Goal: Information Seeking & Learning: Learn about a topic

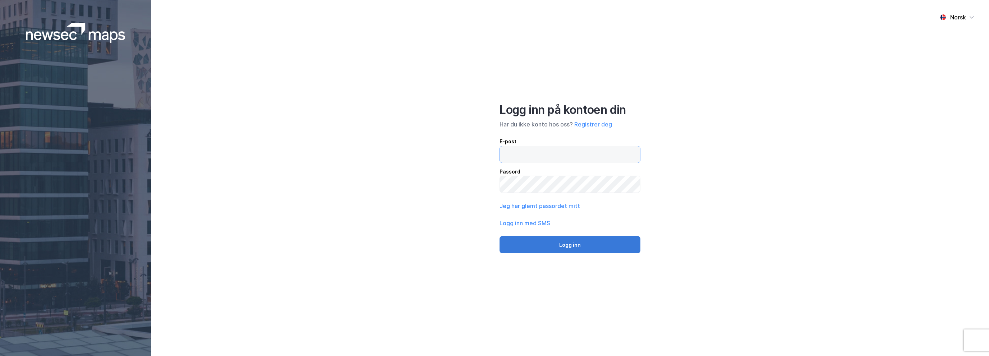
type input "[EMAIL_ADDRESS][DOMAIN_NAME]"
click at [584, 248] on button "Logg inn" at bounding box center [569, 244] width 141 height 17
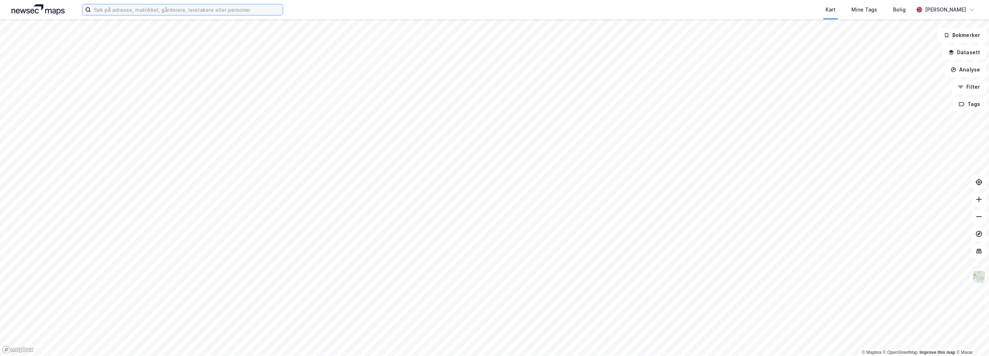
click at [148, 10] on input at bounding box center [187, 9] width 192 height 11
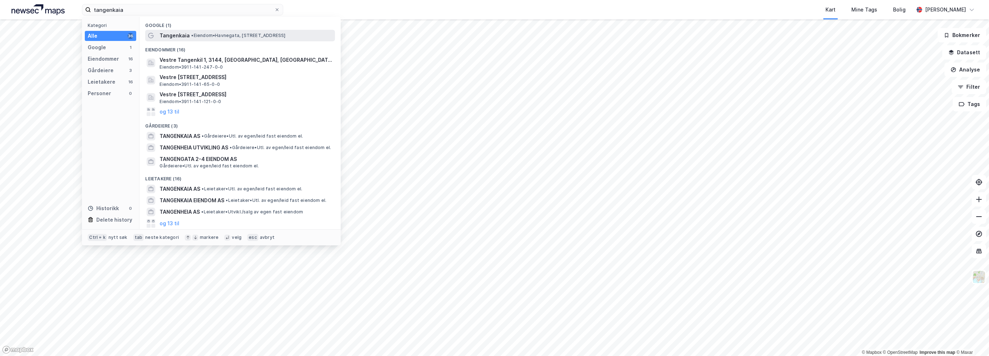
click at [165, 33] on span "Tangenkaia" at bounding box center [175, 35] width 30 height 9
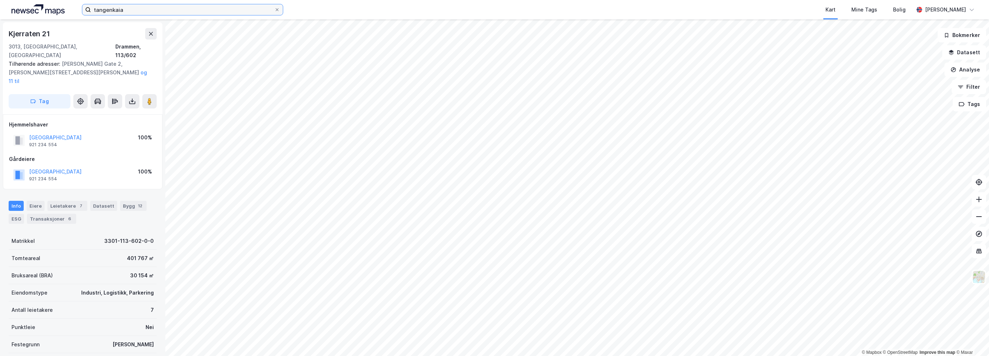
click at [175, 9] on input "tangenkaia" at bounding box center [182, 9] width 183 height 11
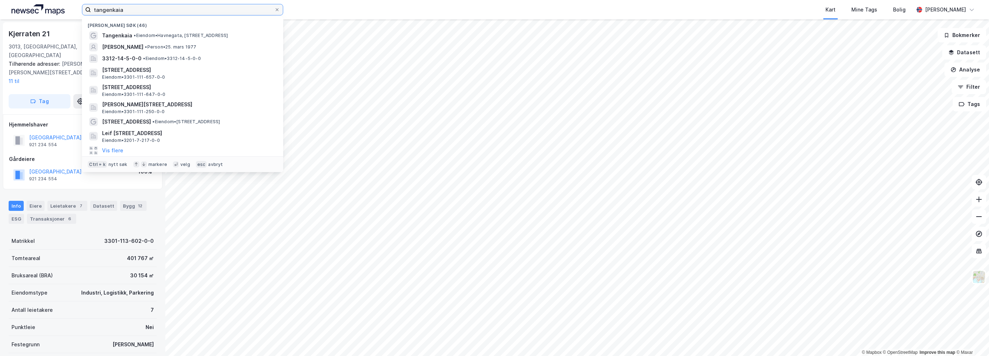
click at [174, 13] on input "tangenkaia" at bounding box center [182, 9] width 183 height 11
drag, startPoint x: 173, startPoint y: 13, endPoint x: 92, endPoint y: 10, distance: 81.6
click at [92, 10] on input "tangenkaia" at bounding box center [182, 9] width 183 height 11
paste input "Gnr 111, bnr 250"
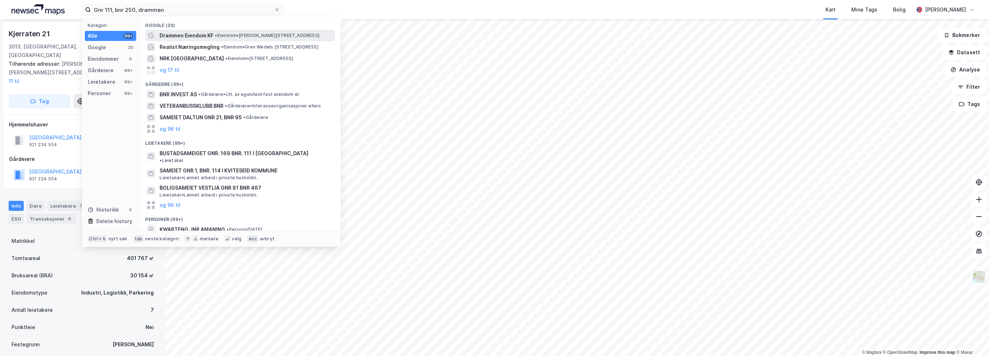
click at [206, 33] on span "Drammen Eiendom KF" at bounding box center [187, 35] width 54 height 9
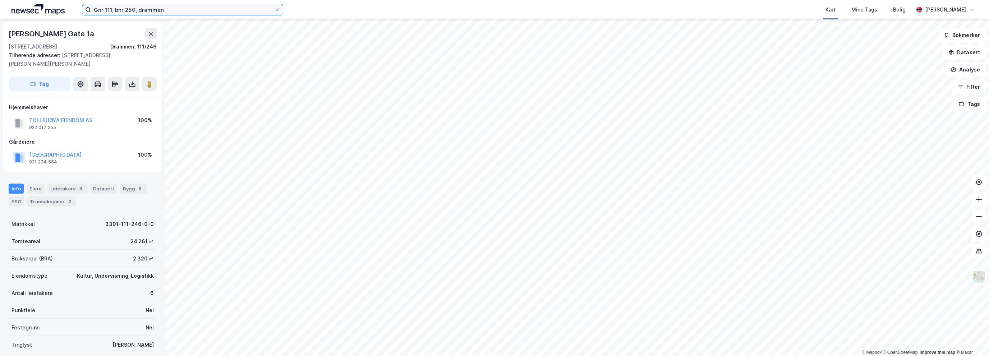
click at [134, 8] on input "Gnr 111, bnr 250, drammen" at bounding box center [182, 9] width 183 height 11
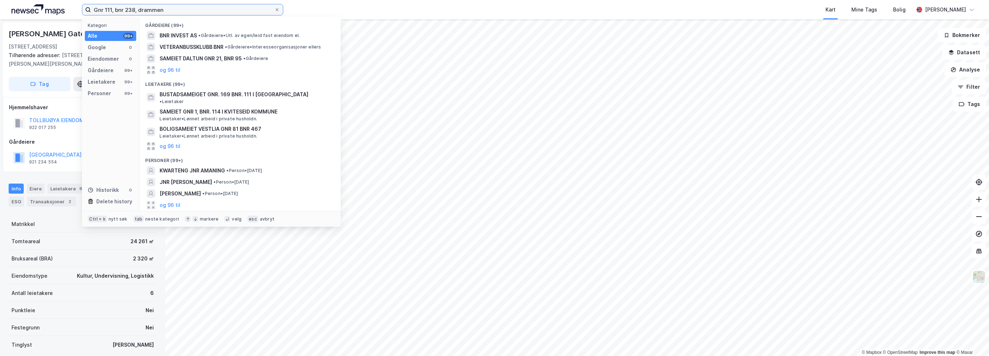
click at [113, 13] on input "Gnr 111, bnr 238, drammen" at bounding box center [182, 9] width 183 height 11
type input "Gnr 111 bnr 238, drammen"
drag, startPoint x: 177, startPoint y: 12, endPoint x: 95, endPoint y: 12, distance: 81.9
click at [95, 12] on input "Gnr 111 bnr 238, drammen" at bounding box center [182, 9] width 183 height 11
